Goal: Information Seeking & Learning: Learn about a topic

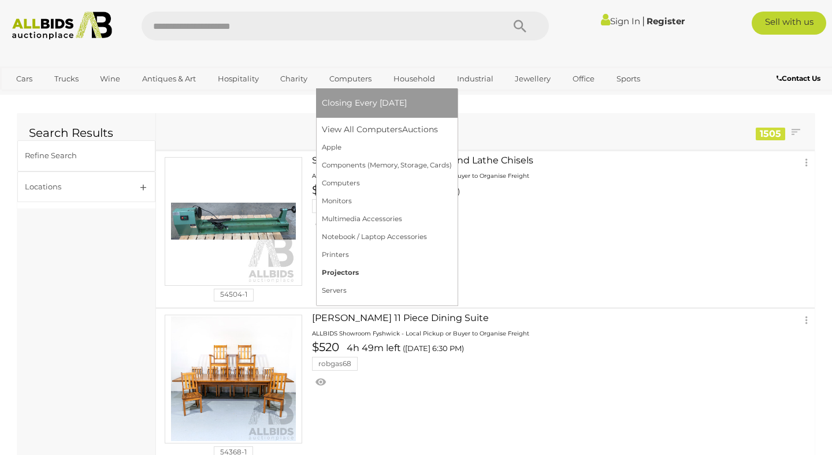
click at [350, 271] on link "Projectors" at bounding box center [387, 273] width 130 height 18
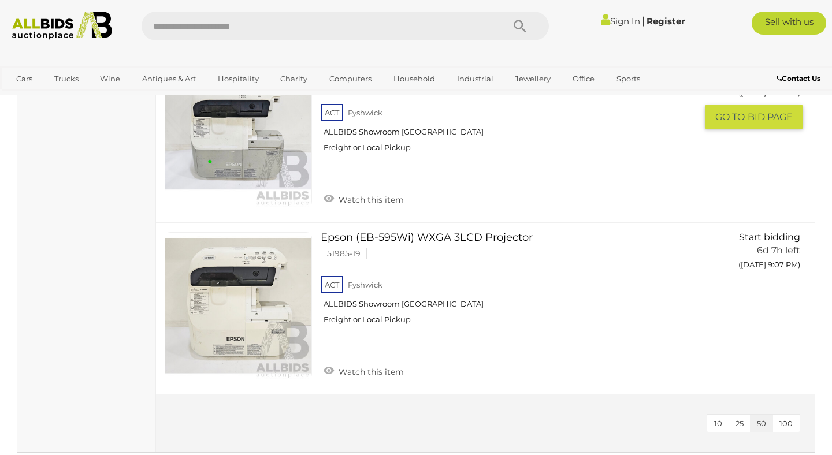
scroll to position [1108, 0]
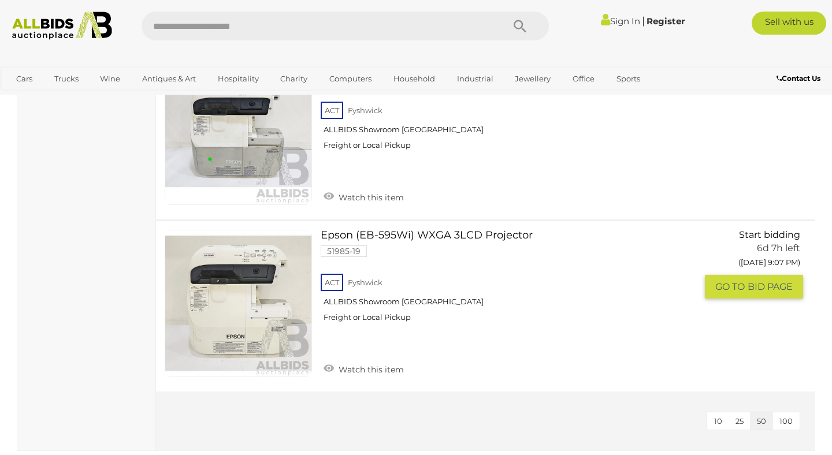
click at [242, 264] on link at bounding box center [238, 303] width 147 height 147
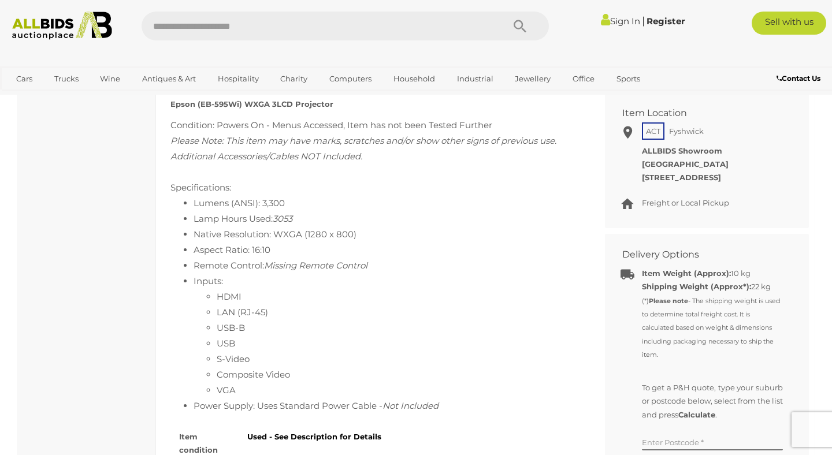
scroll to position [517, 0]
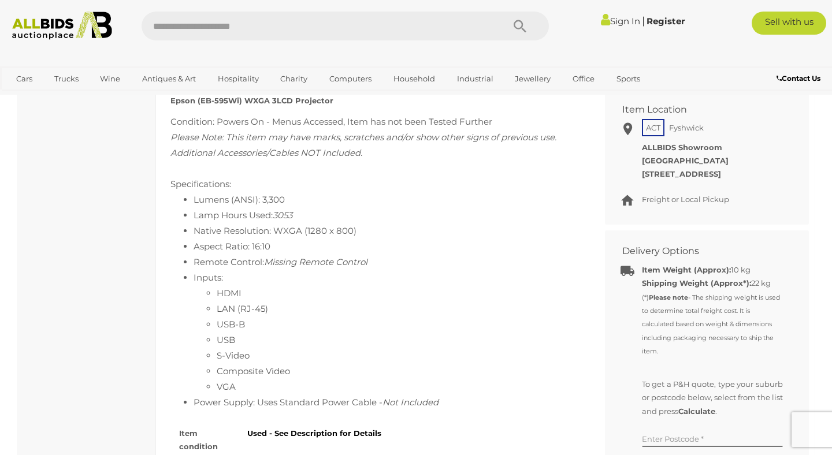
click at [242, 270] on li "Inputs: HDMI LAN (RJ-45) USB-B USB S-Video Composite Video VGA" at bounding box center [386, 332] width 385 height 125
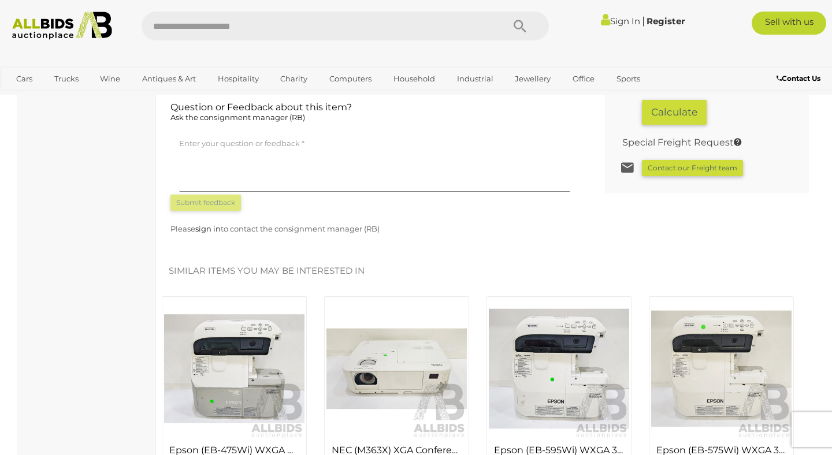
scroll to position [927, 0]
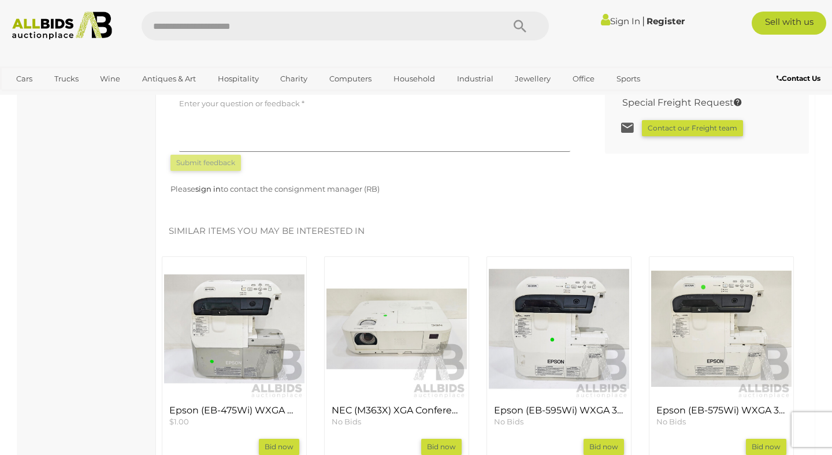
click at [388, 324] on img at bounding box center [396, 329] width 140 height 140
